Goal: Register for event/course

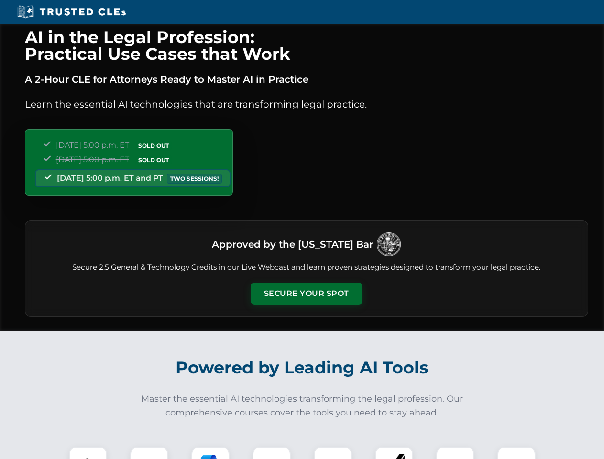
click at [306, 294] on button "Secure Your Spot" at bounding box center [307, 294] width 112 height 22
click at [88, 453] on img at bounding box center [88, 466] width 28 height 28
click at [149, 453] on div at bounding box center [149, 466] width 38 height 38
click at [210, 453] on div at bounding box center [210, 466] width 38 height 38
click at [272, 453] on img at bounding box center [271, 465] width 27 height 27
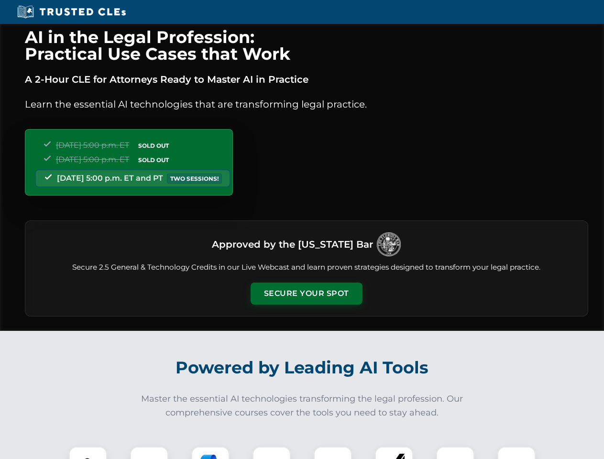
click at [333, 453] on div at bounding box center [333, 466] width 38 height 38
click at [394, 453] on div at bounding box center [394, 466] width 38 height 38
click at [455, 453] on img at bounding box center [455, 465] width 27 height 27
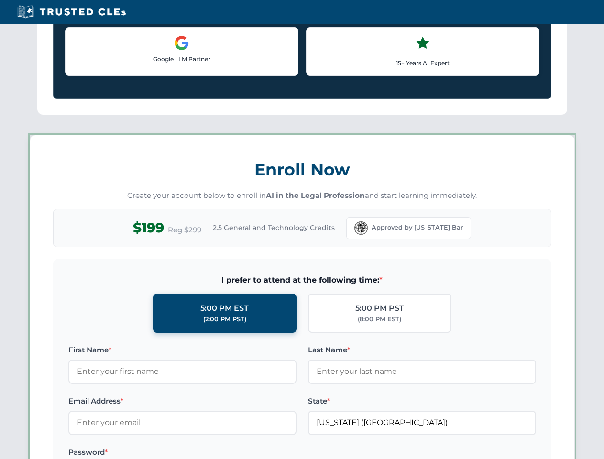
scroll to position [829, 0]
